Goal: Task Accomplishment & Management: Use online tool/utility

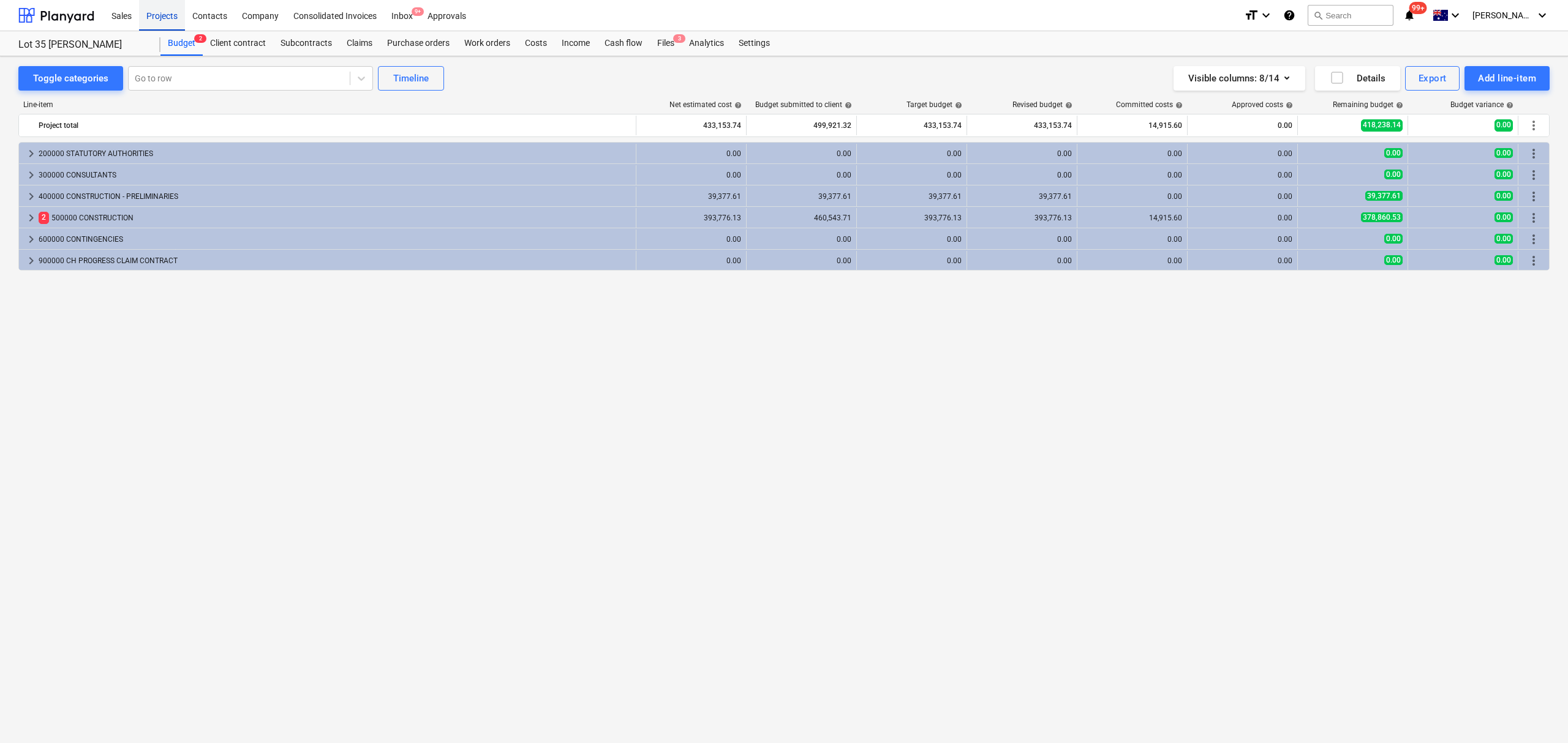
click at [160, 18] on div "Projects" at bounding box center [162, 15] width 46 height 31
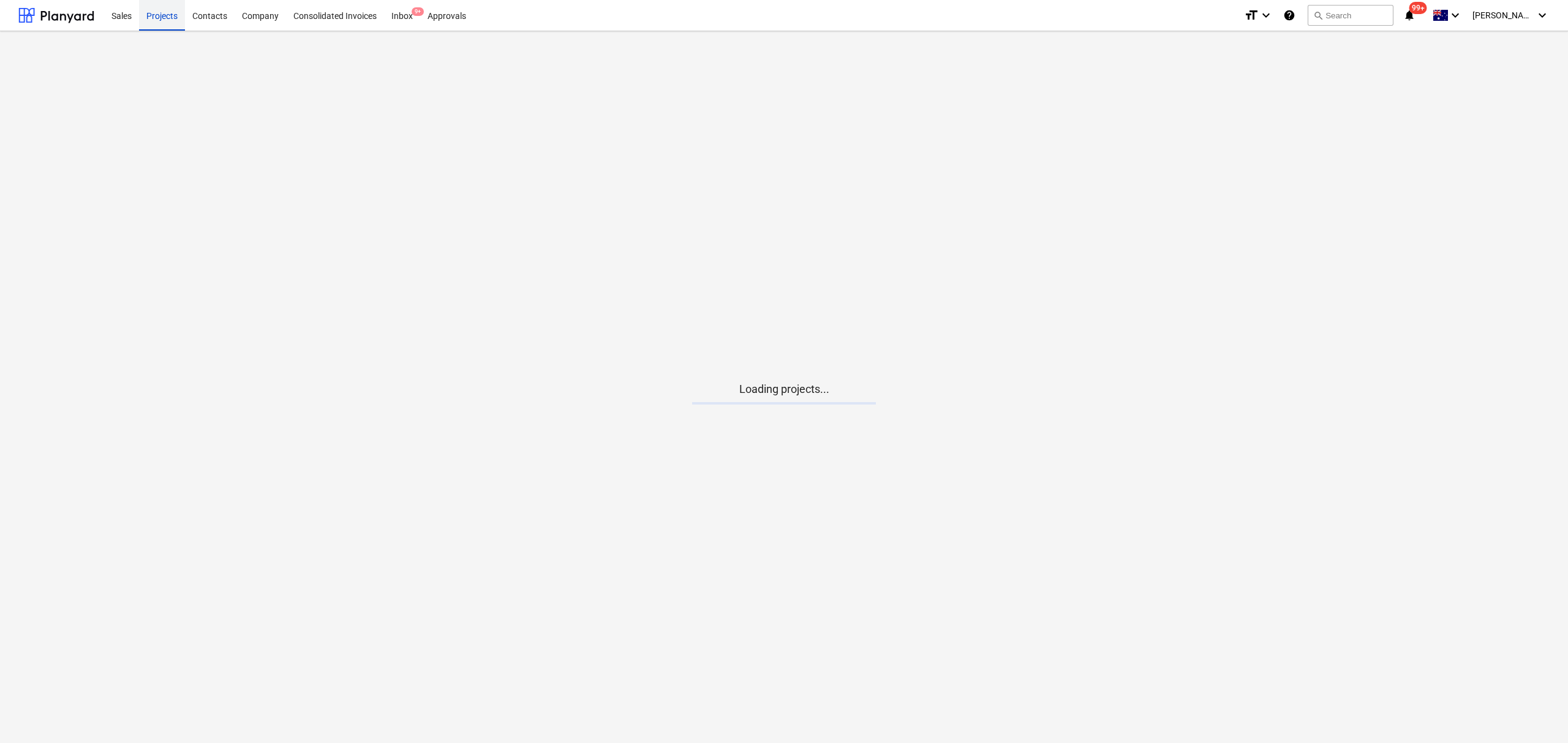
click at [160, 18] on div "Projects" at bounding box center [162, 15] width 46 height 31
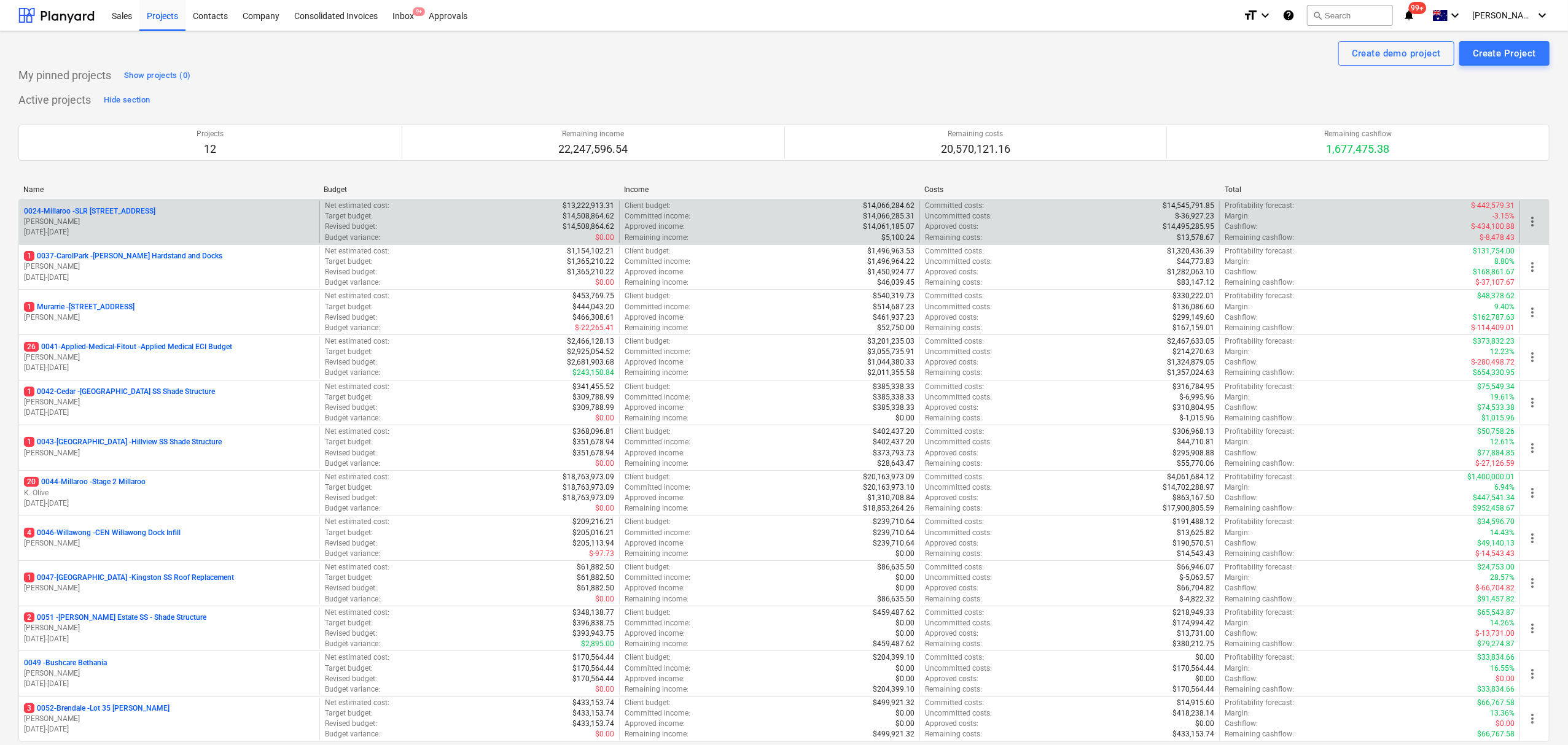
click at [64, 221] on p "[PERSON_NAME]" at bounding box center [169, 221] width 290 height 11
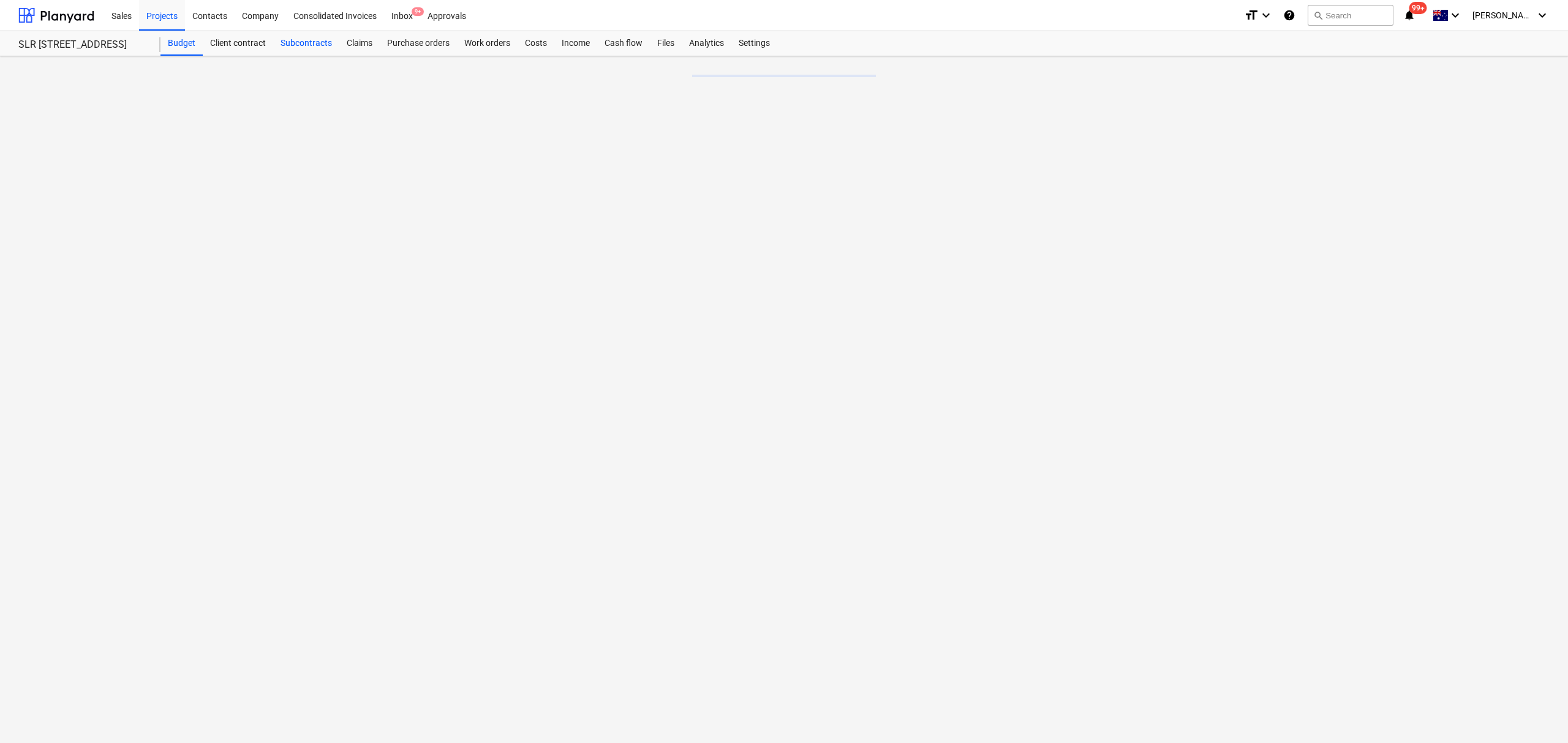
click at [318, 43] on div "Subcontracts" at bounding box center [306, 44] width 66 height 25
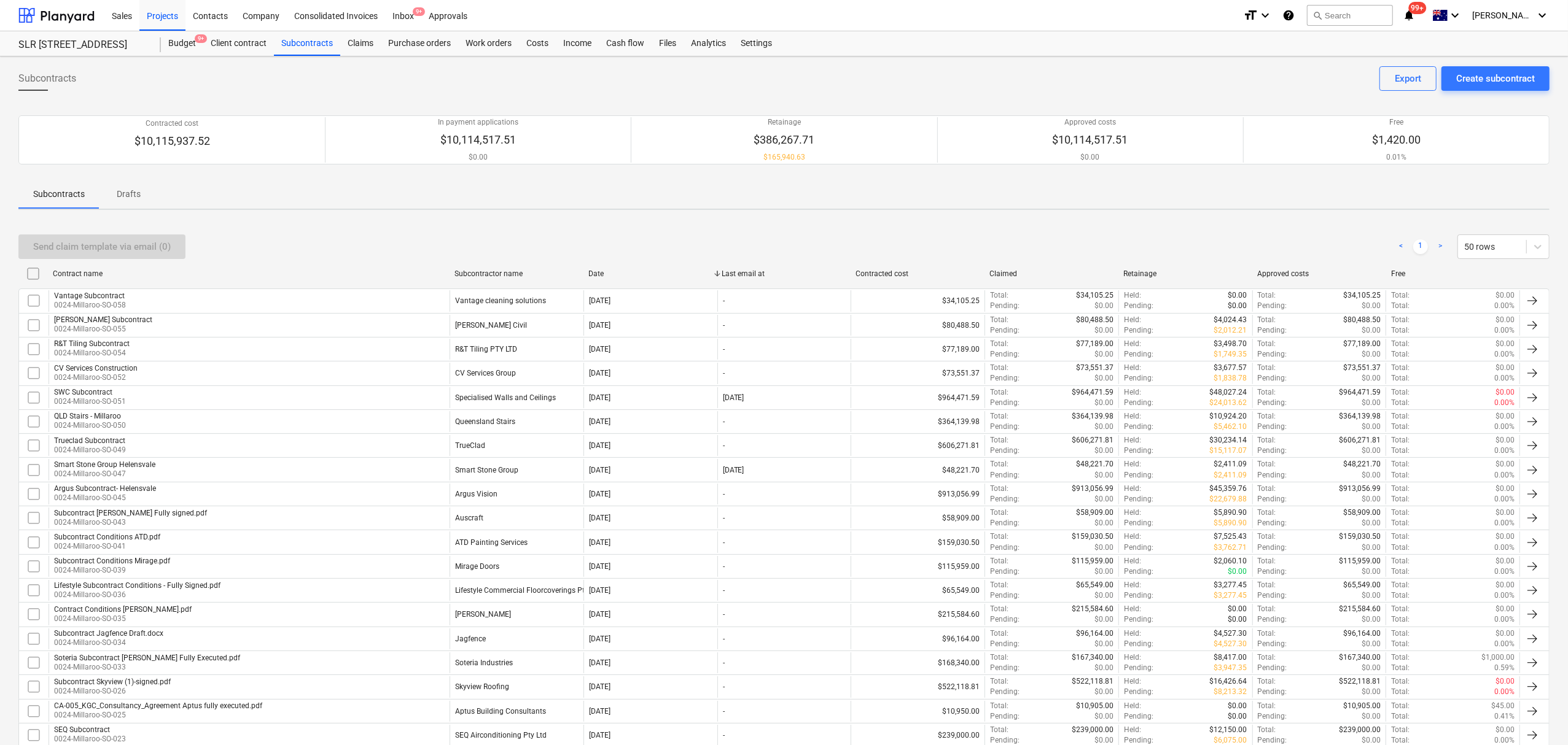
scroll to position [391, 0]
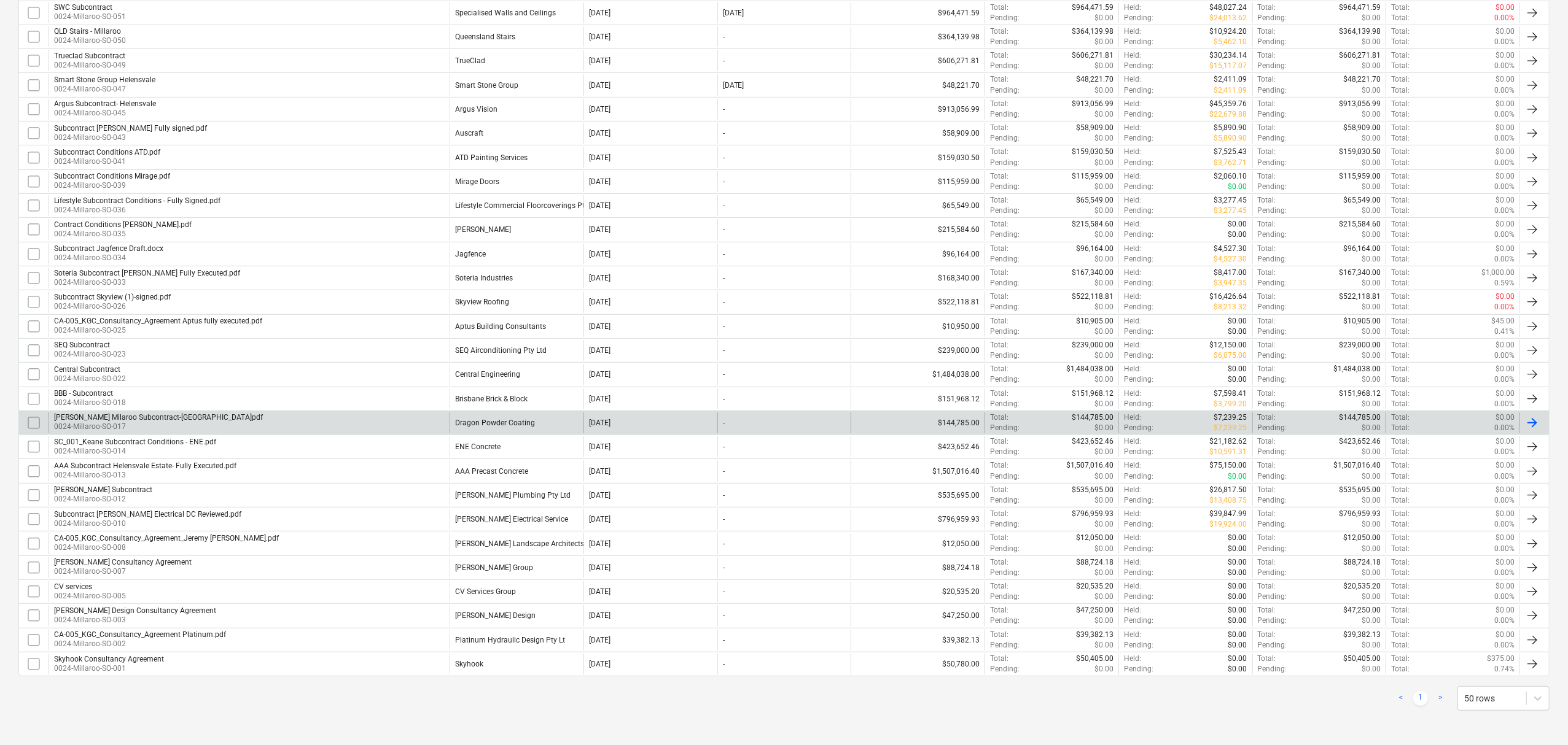
click at [386, 413] on div "[PERSON_NAME] Milaroo Subcontract-[GEOGRAPHIC_DATA]pdf 0024-Millaroo-SO-017" at bounding box center [250, 423] width 401 height 21
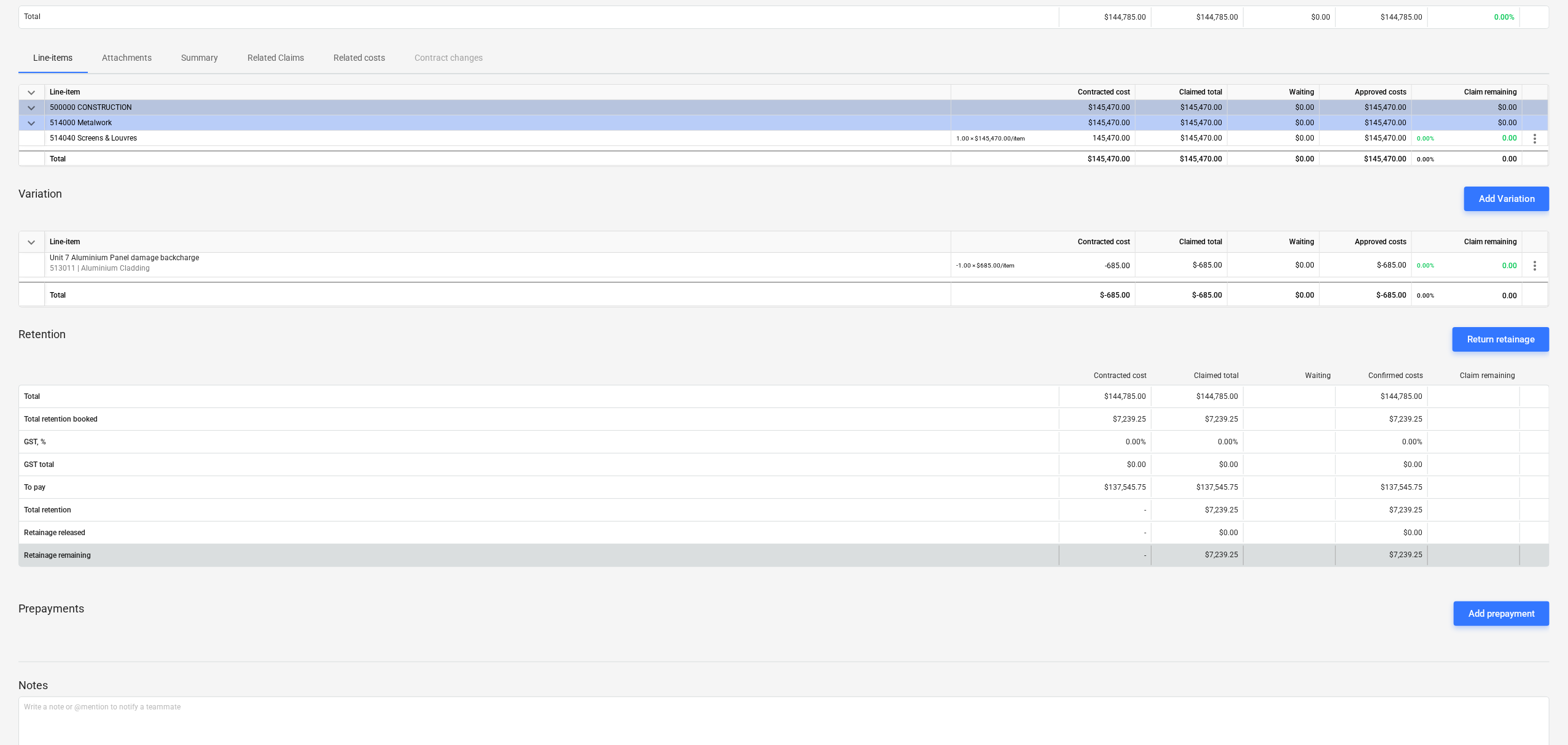
scroll to position [224, 0]
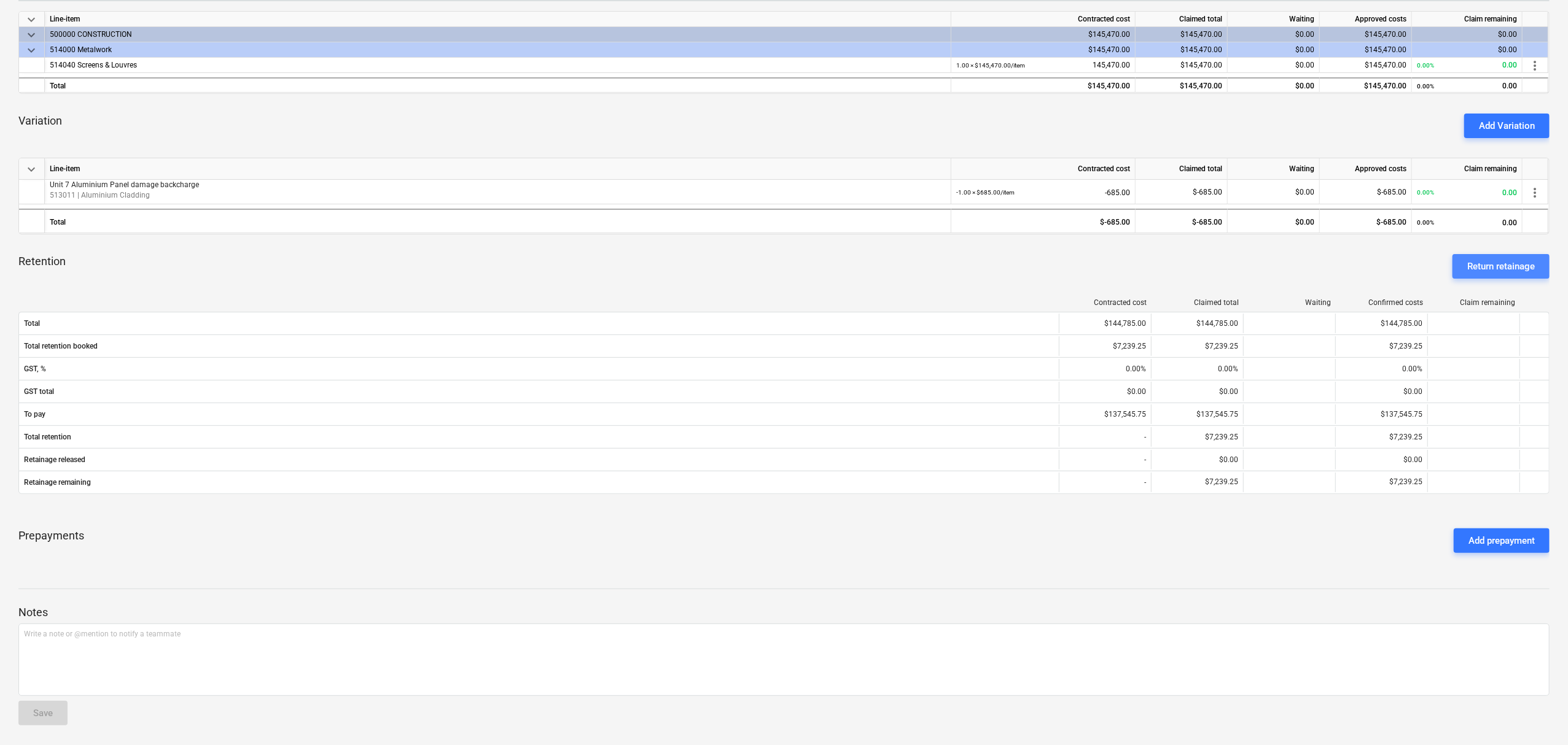
click at [1498, 261] on div "Return retainage" at bounding box center [1501, 266] width 67 height 16
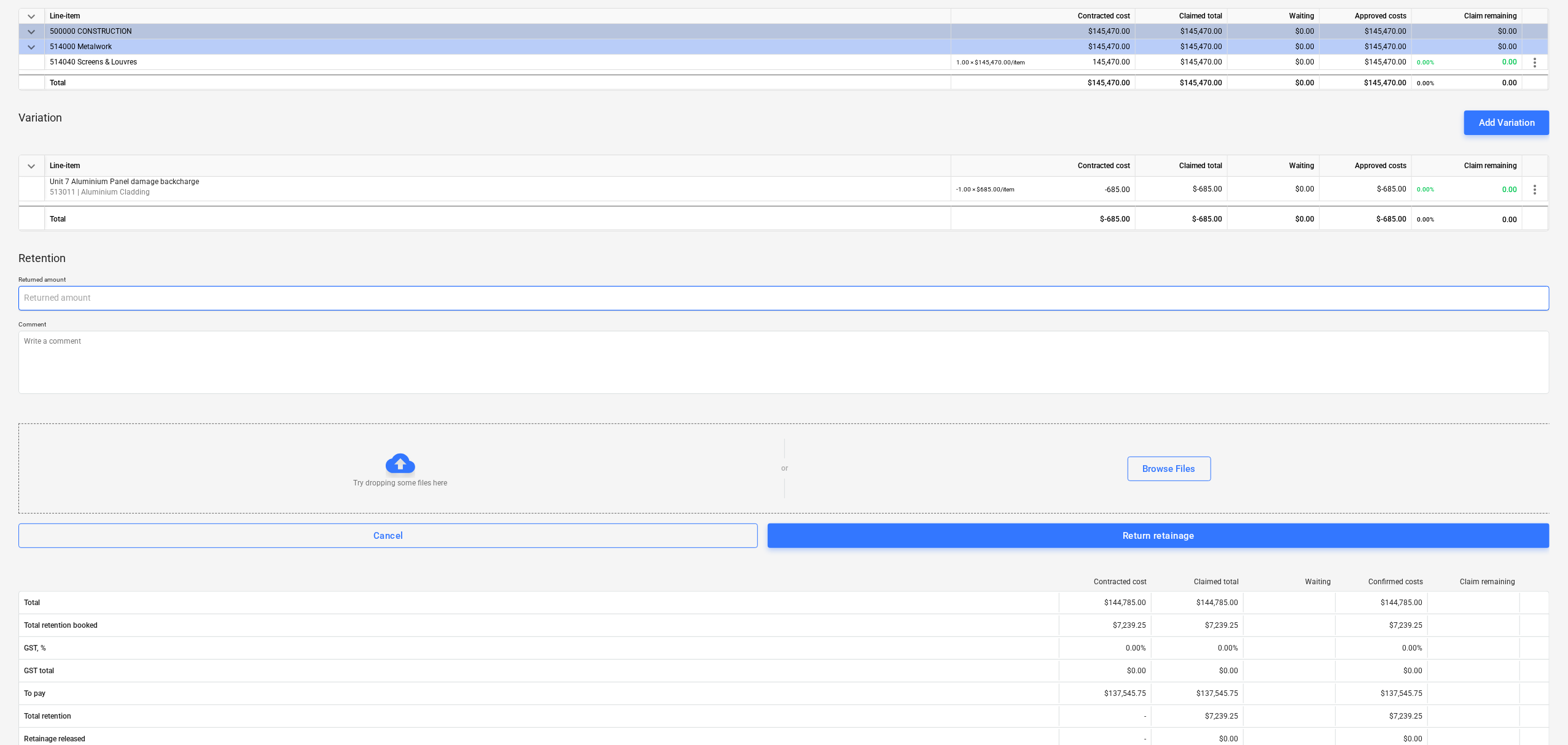
click at [507, 296] on input "text" at bounding box center [784, 298] width 1532 height 25
type textarea "x"
type input "3"
type textarea "x"
type input "36"
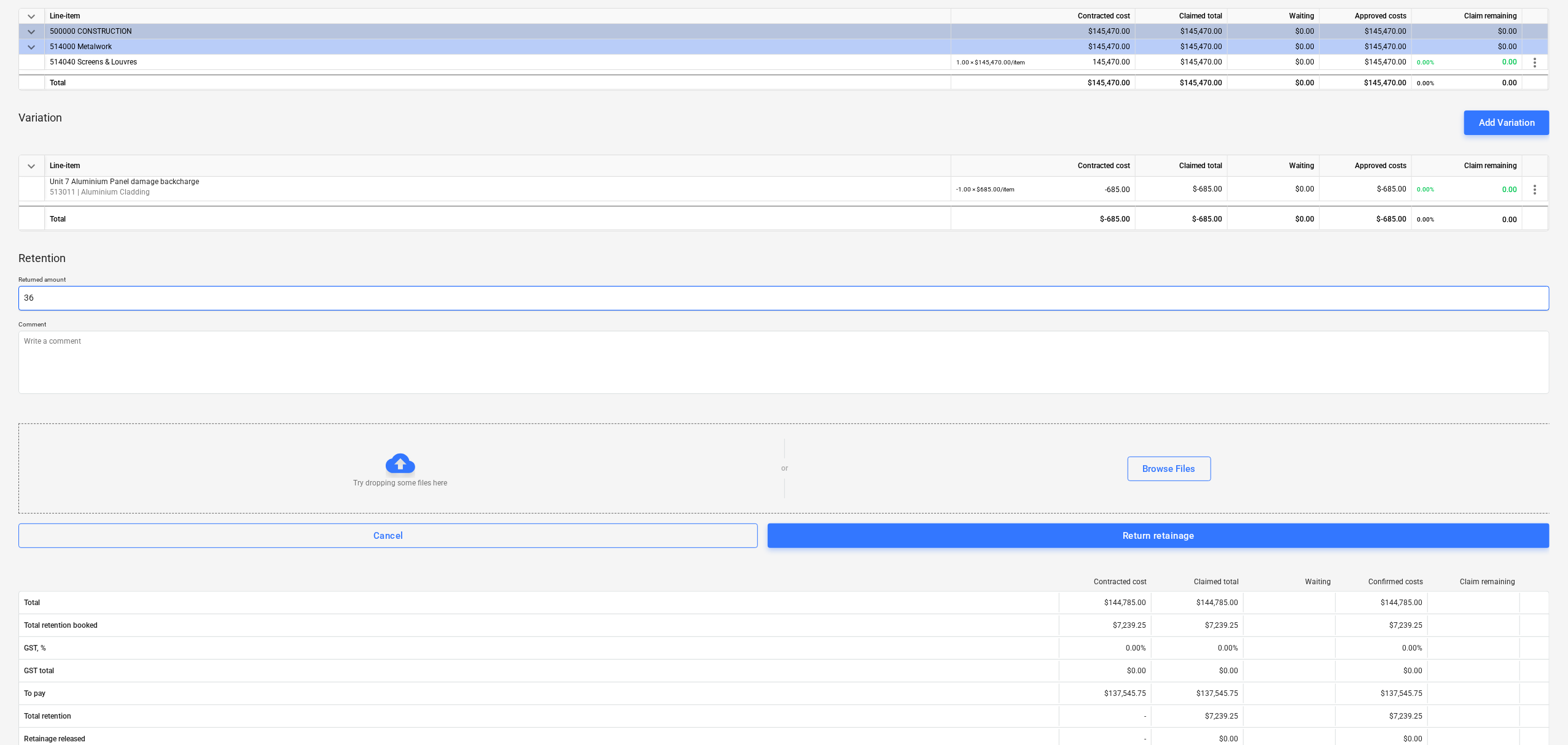
type textarea "x"
type input "361"
type textarea "x"
type input "3619"
type textarea "x"
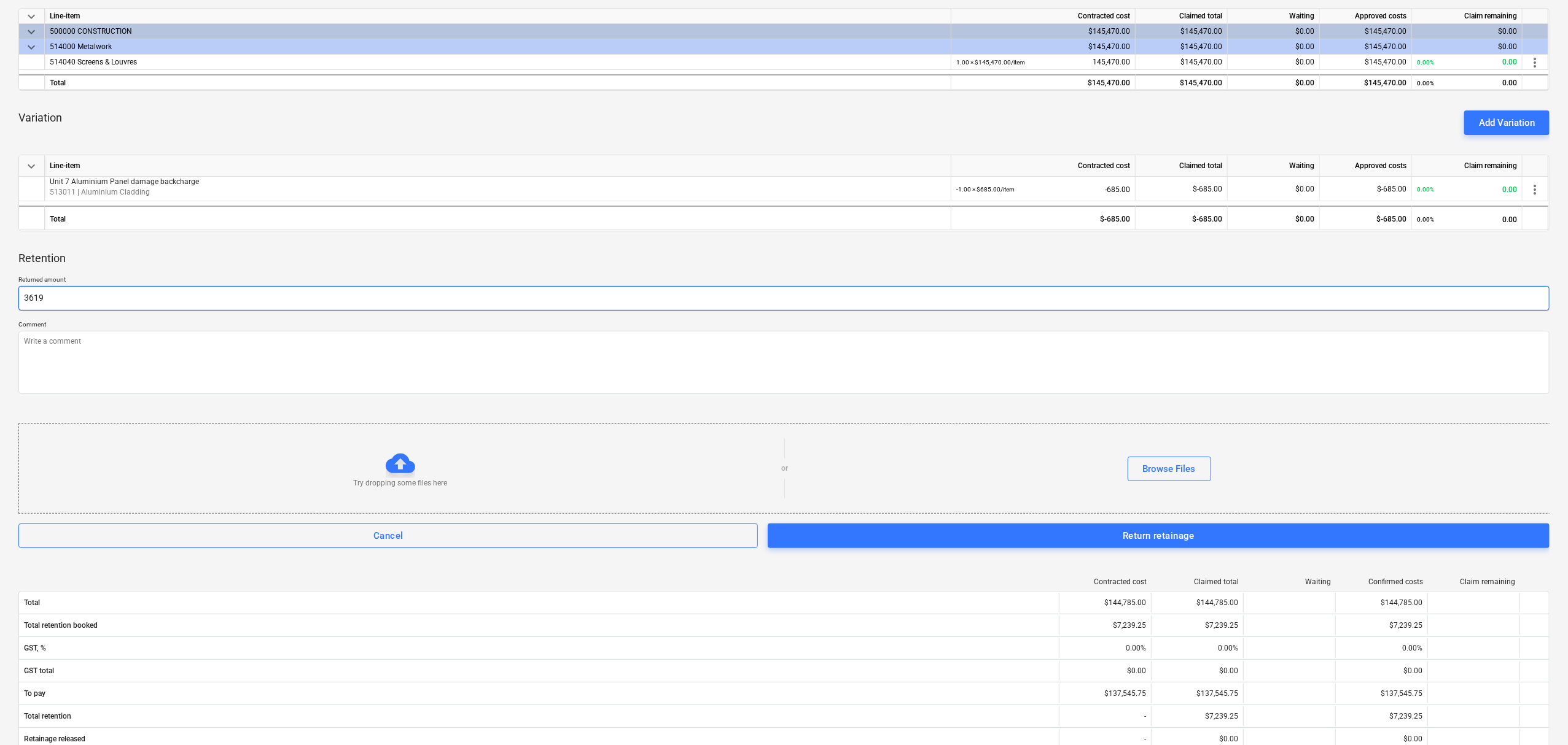
type input "3619."
type textarea "x"
type input "3619.6"
type textarea "x"
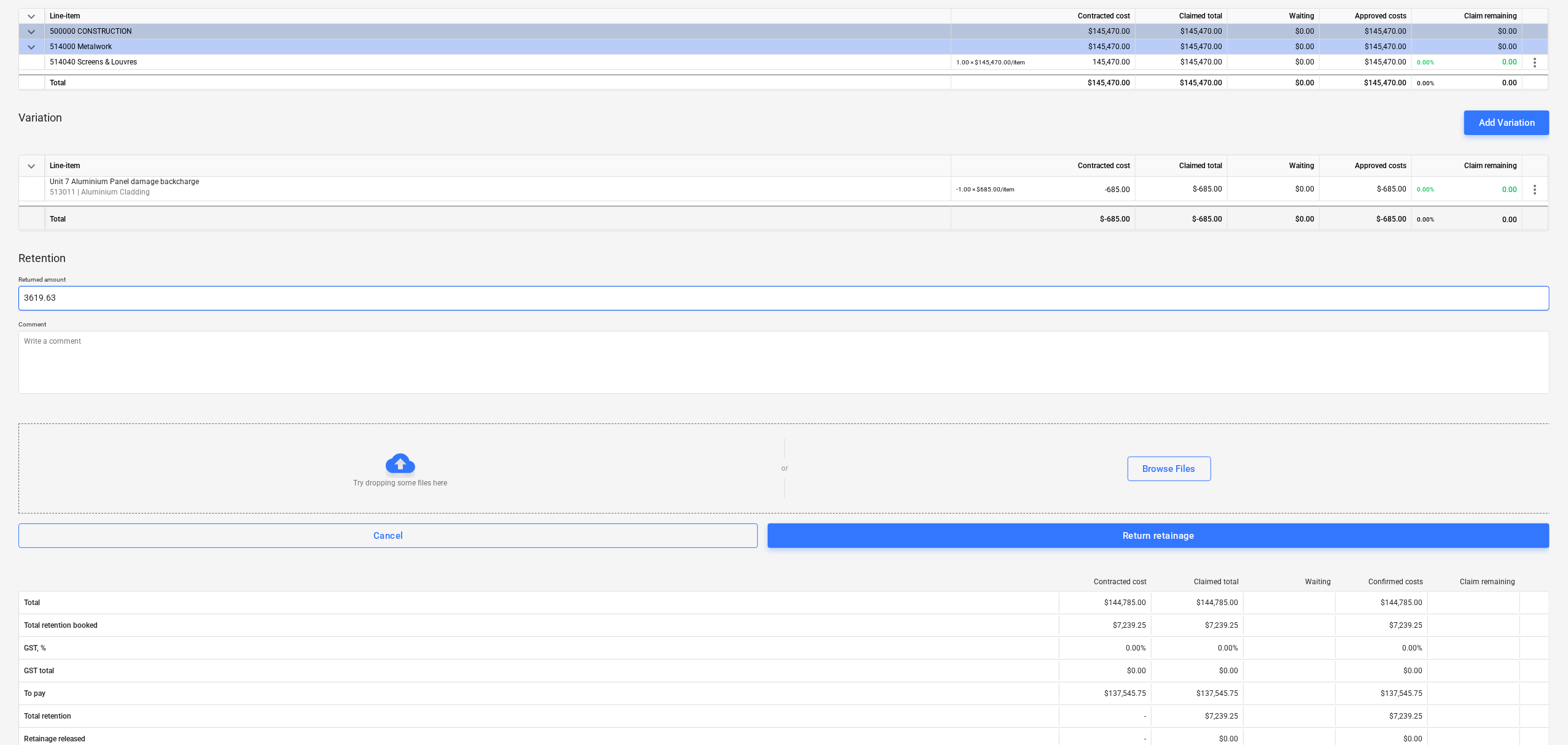
type input "3619.63"
type textarea "x"
type input "3,619.63"
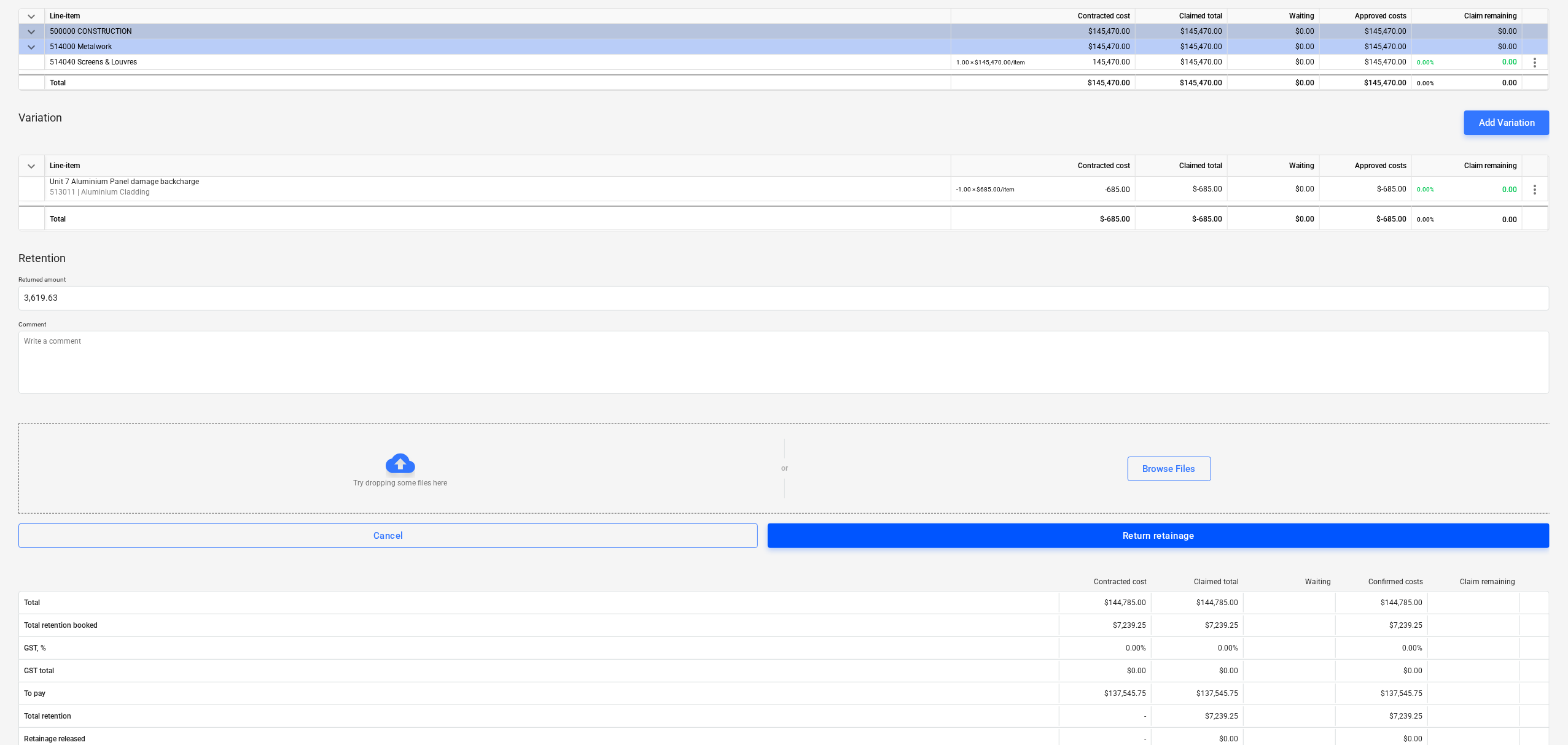
click at [1123, 538] on div "Return retainage" at bounding box center [1158, 535] width 72 height 16
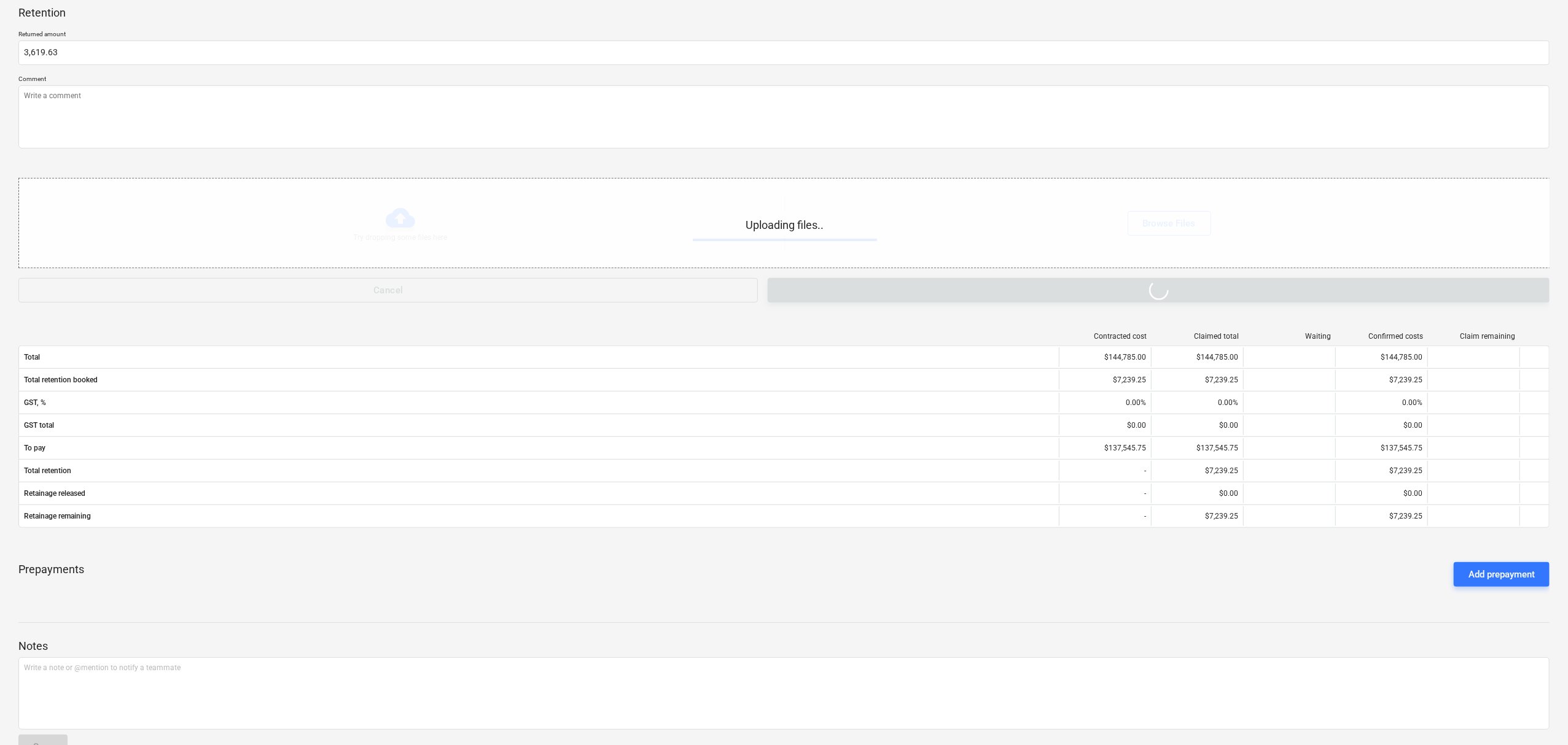
type textarea "x"
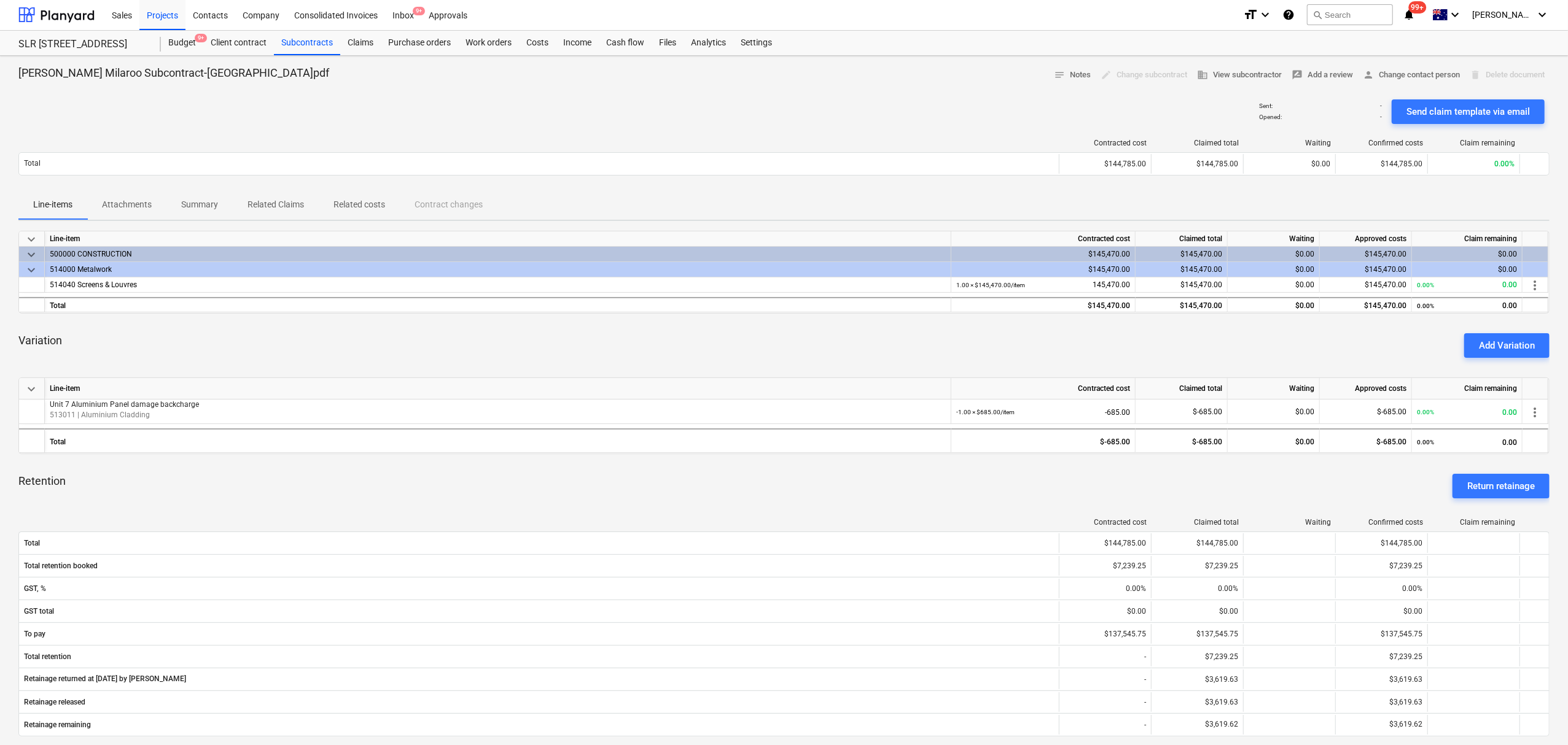
scroll to position [0, 0]
